Goal: Information Seeking & Learning: Check status

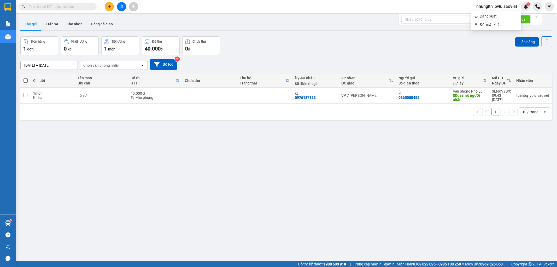
drag, startPoint x: 454, startPoint y: 38, endPoint x: 72, endPoint y: 37, distance: 381.3
click at [452, 38] on div "Đơn hàng 1 đơn Khối lượng 0 kg Số lượng 1 món Đã thu 40.000 đ Chưa thu 0 đ Lên …" at bounding box center [286, 45] width 532 height 19
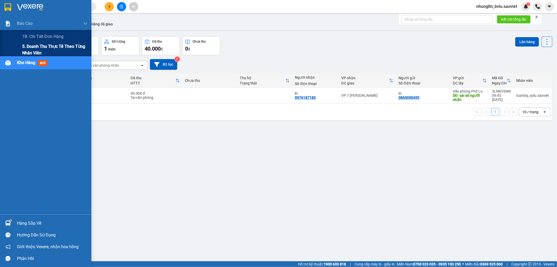
click at [30, 45] on span "5. Doanh thu thực tế theo từng nhân viên" at bounding box center [54, 49] width 65 height 13
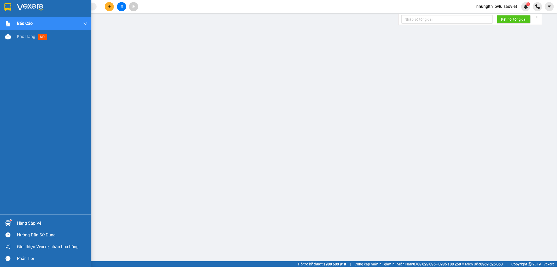
click at [28, 56] on div "Báo cáo 1B. Chi tiết đơn hàng 5. Doanh thu thực tế theo từng nhân viên Kho hàng…" at bounding box center [45, 115] width 91 height 197
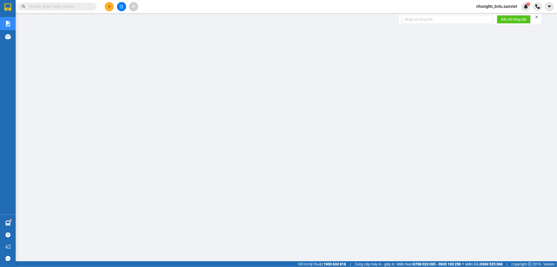
click at [110, 8] on icon "plus" at bounding box center [110, 7] width 4 height 4
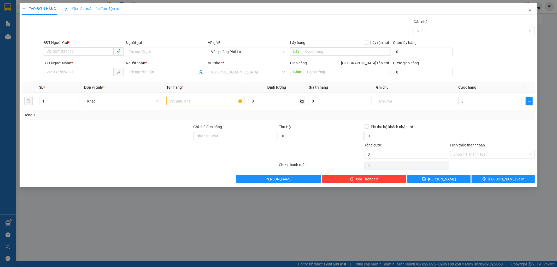
click at [529, 10] on icon "close" at bounding box center [530, 10] width 4 height 4
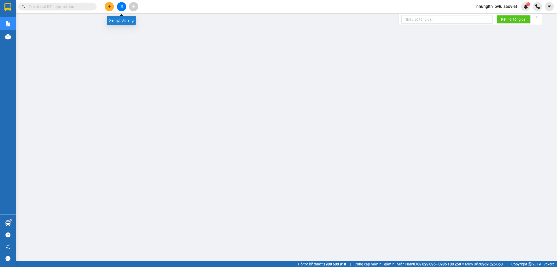
click at [120, 7] on icon "file-add" at bounding box center [121, 7] width 3 height 4
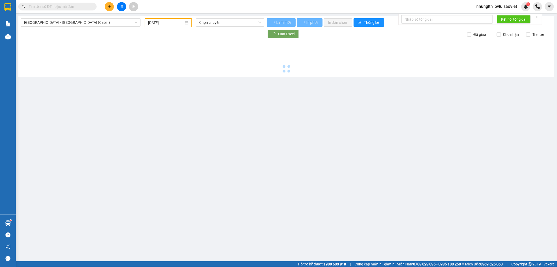
type input "[DATE]"
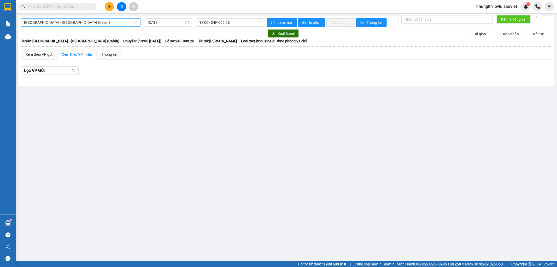
click at [114, 22] on span "[GEOGRAPHIC_DATA] - [GEOGRAPHIC_DATA] (Cabin)" at bounding box center [80, 23] width 113 height 8
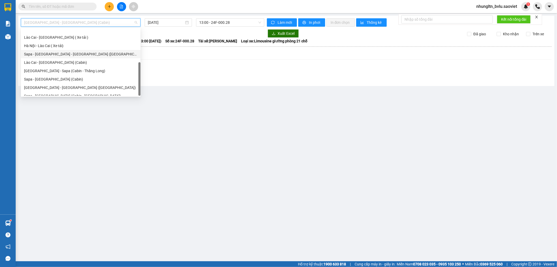
scroll to position [42, 0]
